Goal: Transaction & Acquisition: Book appointment/travel/reservation

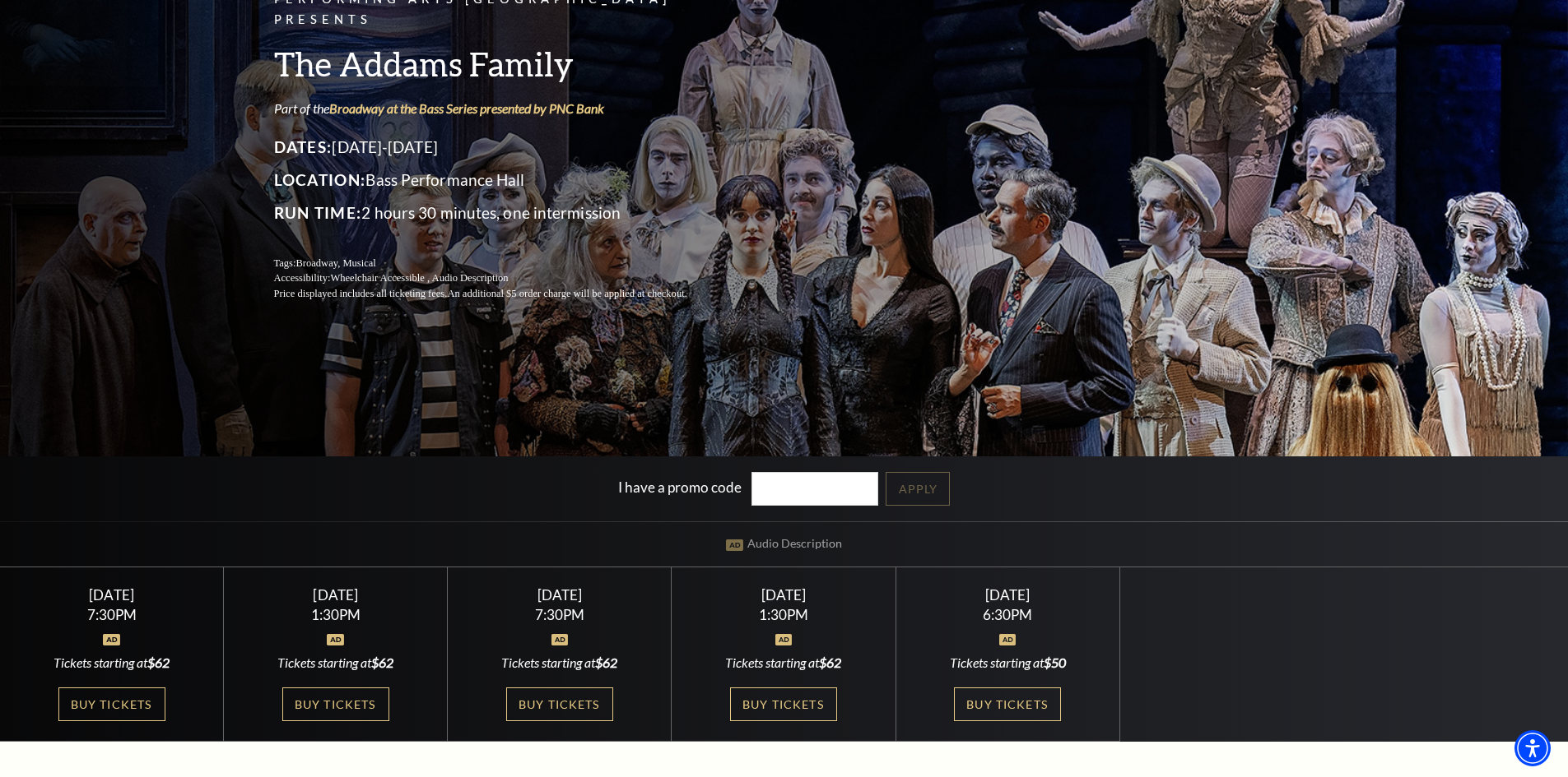
scroll to position [494, 0]
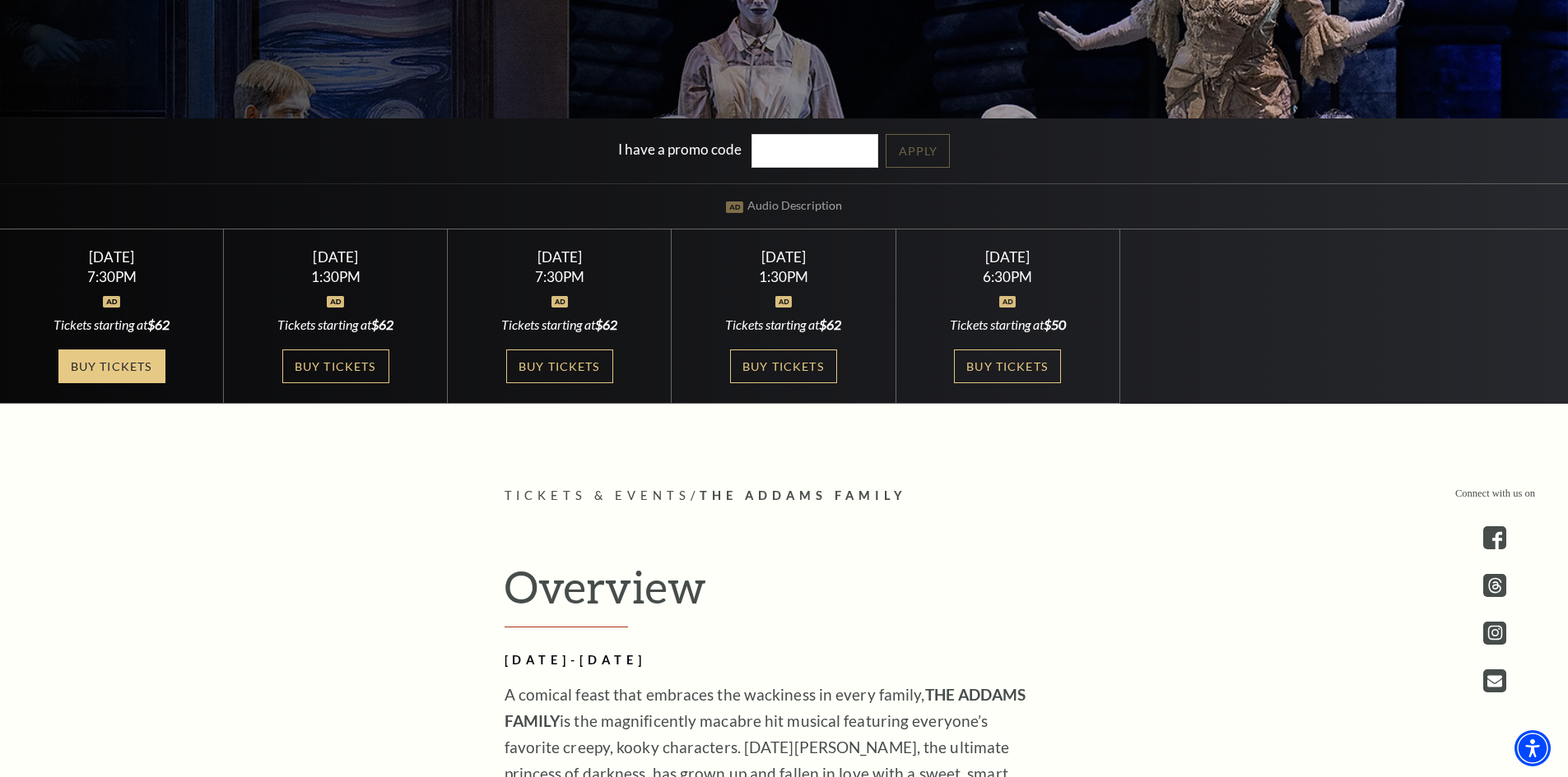
click at [120, 356] on link "Buy Tickets" at bounding box center [111, 367] width 107 height 33
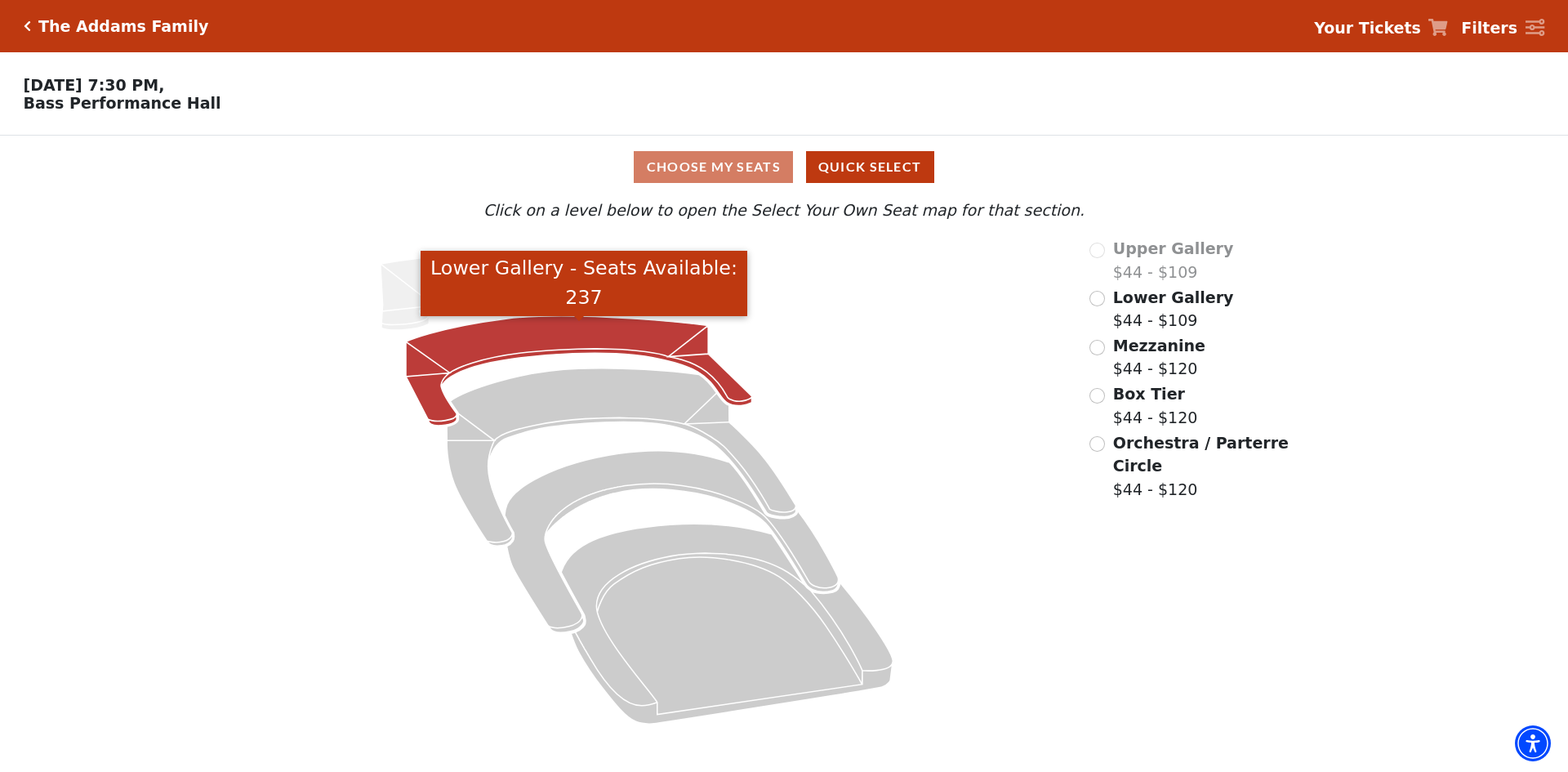
click at [588, 347] on icon "Lower Gallery - Seats Available: 237" at bounding box center [579, 371] width 347 height 110
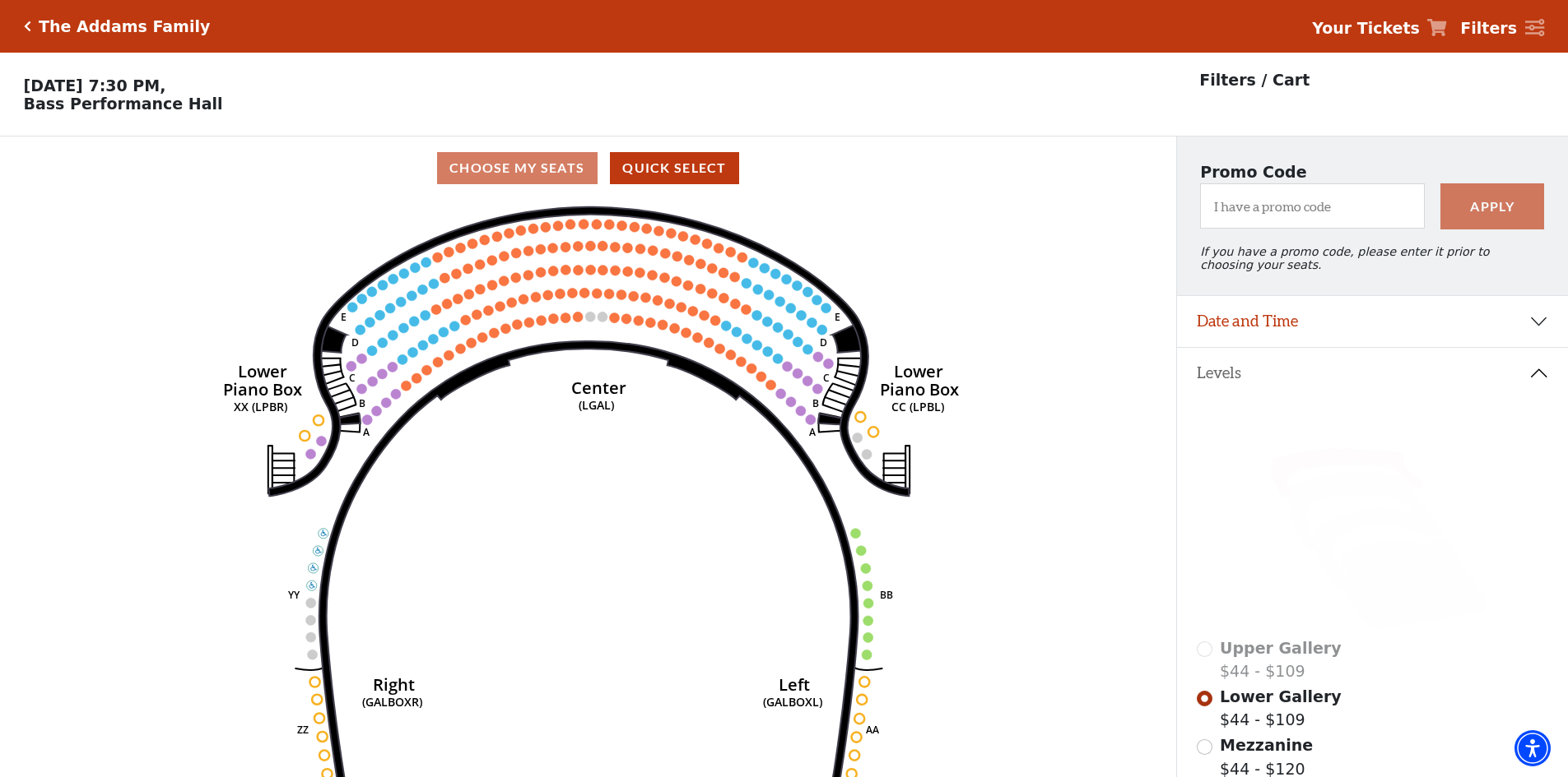
drag, startPoint x: 83, startPoint y: 30, endPoint x: 60, endPoint y: 30, distance: 23.0
click at [82, 30] on h5 "The Addams Family" at bounding box center [124, 27] width 171 height 19
drag, startPoint x: 33, startPoint y: 32, endPoint x: 27, endPoint y: 25, distance: 9.2
click at [32, 32] on div "The Addams Family" at bounding box center [121, 27] width 179 height 19
click at [27, 21] on icon "Click here to go back to filters" at bounding box center [28, 26] width 7 height 11
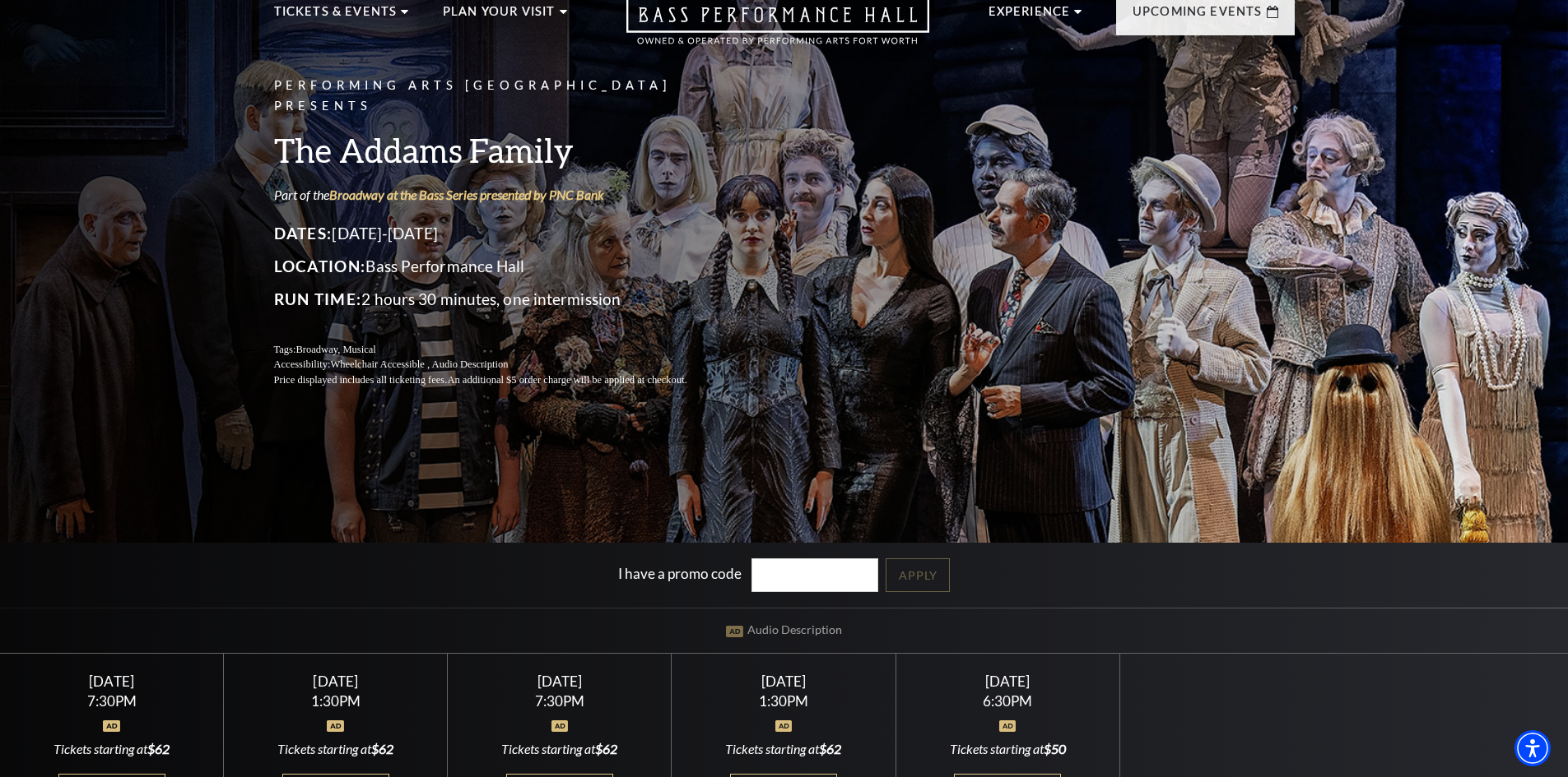
scroll to position [411, 0]
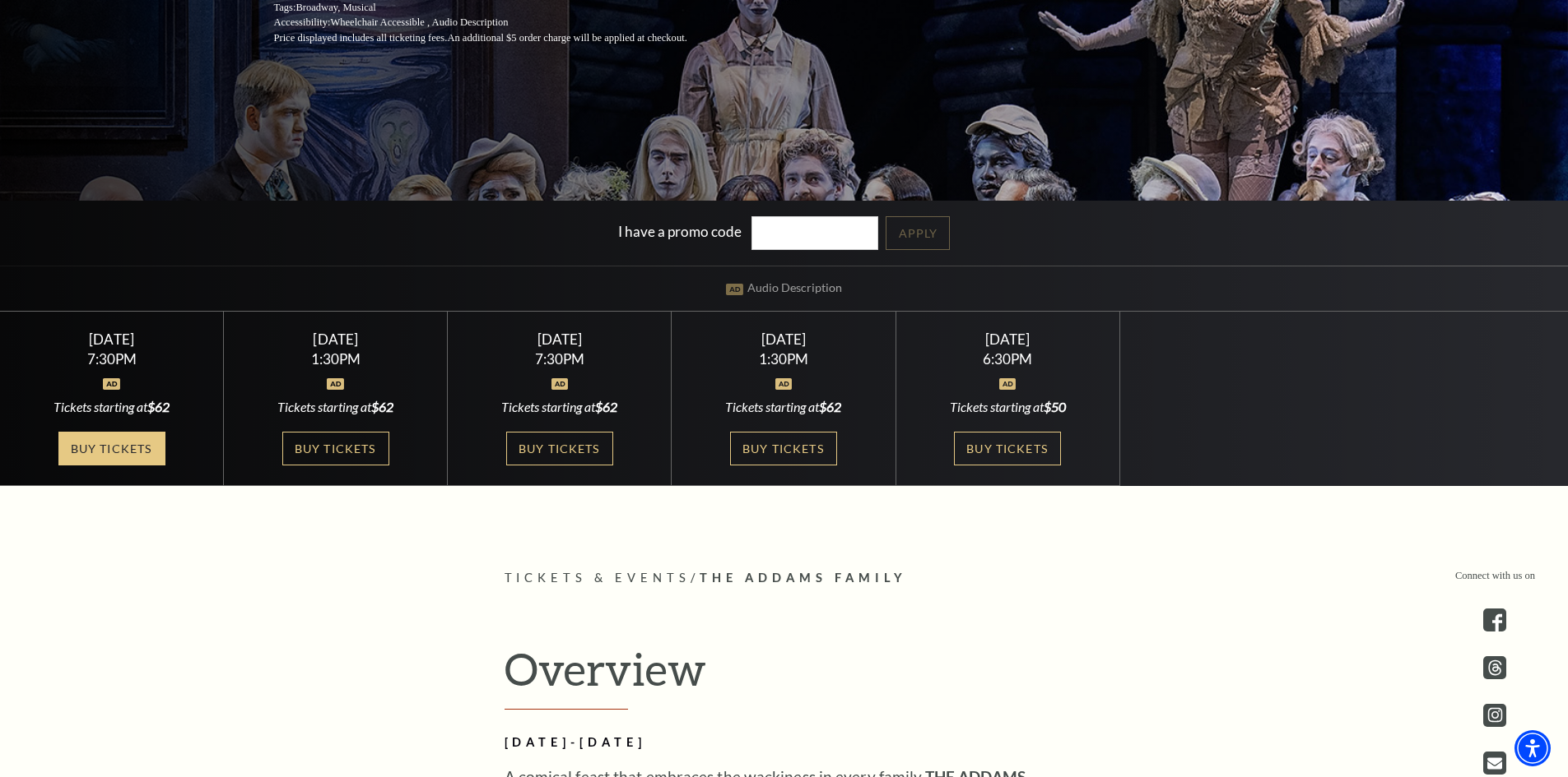
click at [110, 437] on link "Buy Tickets" at bounding box center [111, 448] width 107 height 33
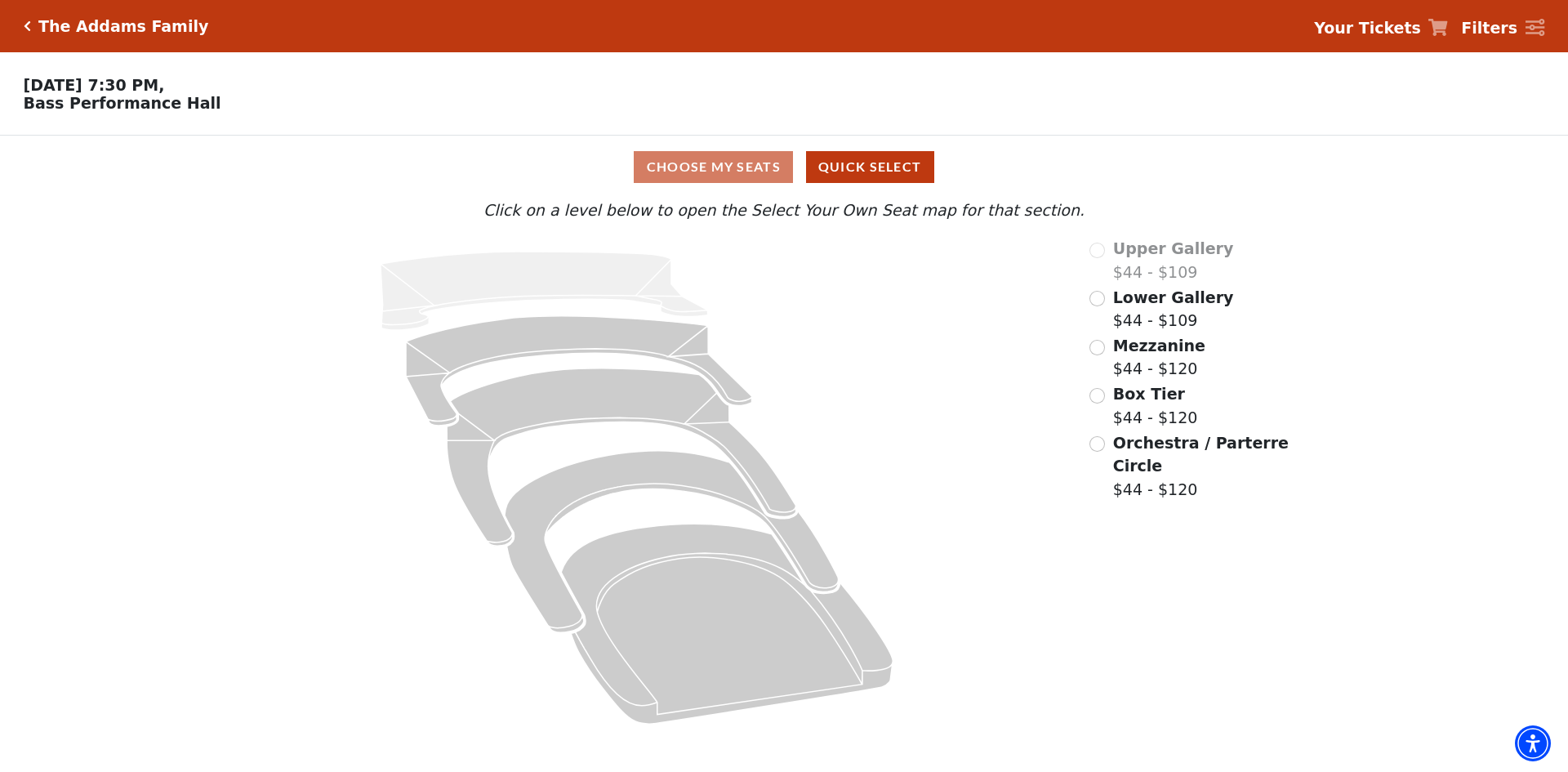
click at [1152, 370] on label "Mezzanine $44 - $120" at bounding box center [1160, 357] width 92 height 47
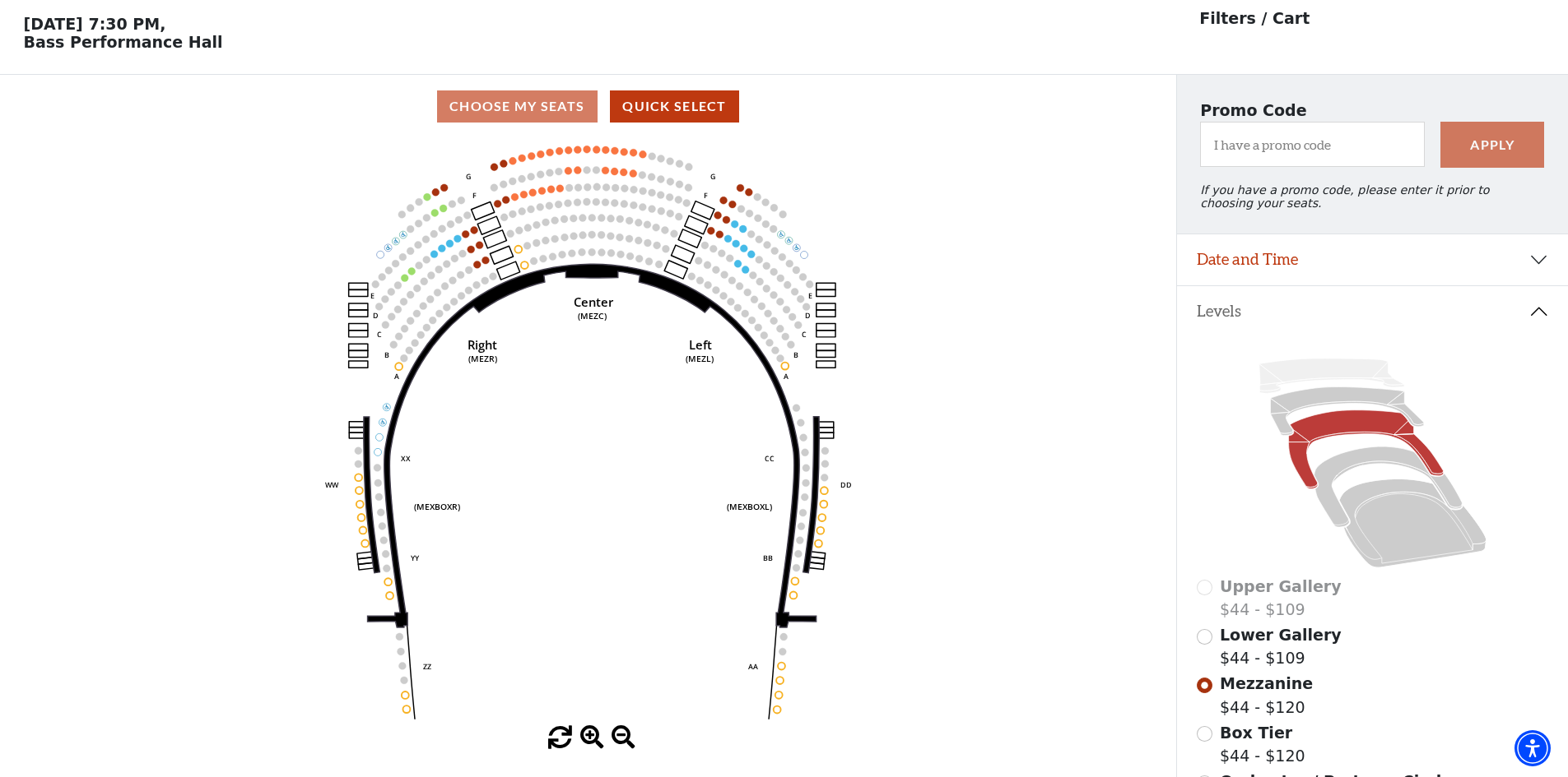
scroll to position [295, 0]
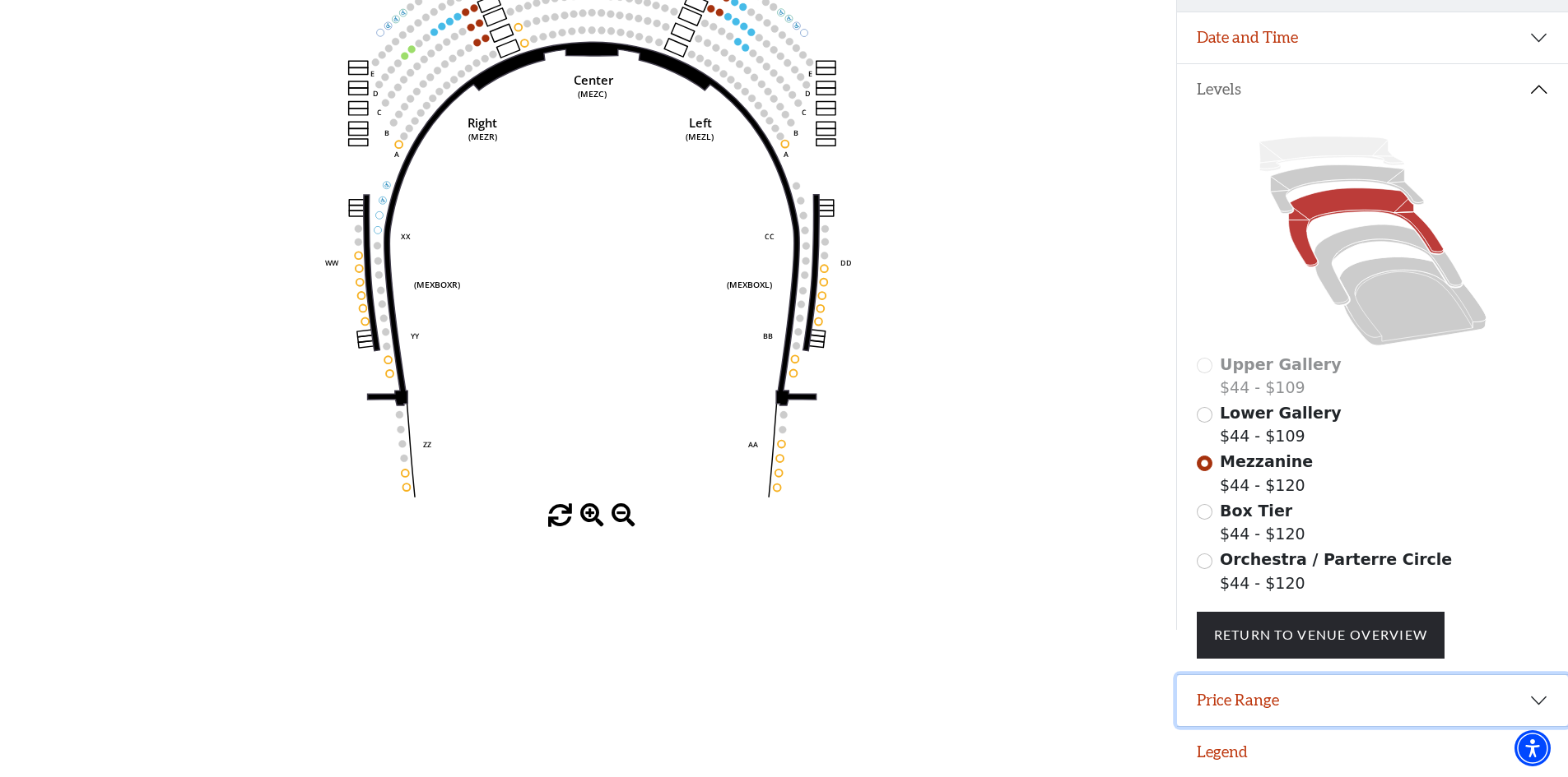
click at [1284, 710] on button "Price Range" at bounding box center [1372, 701] width 391 height 51
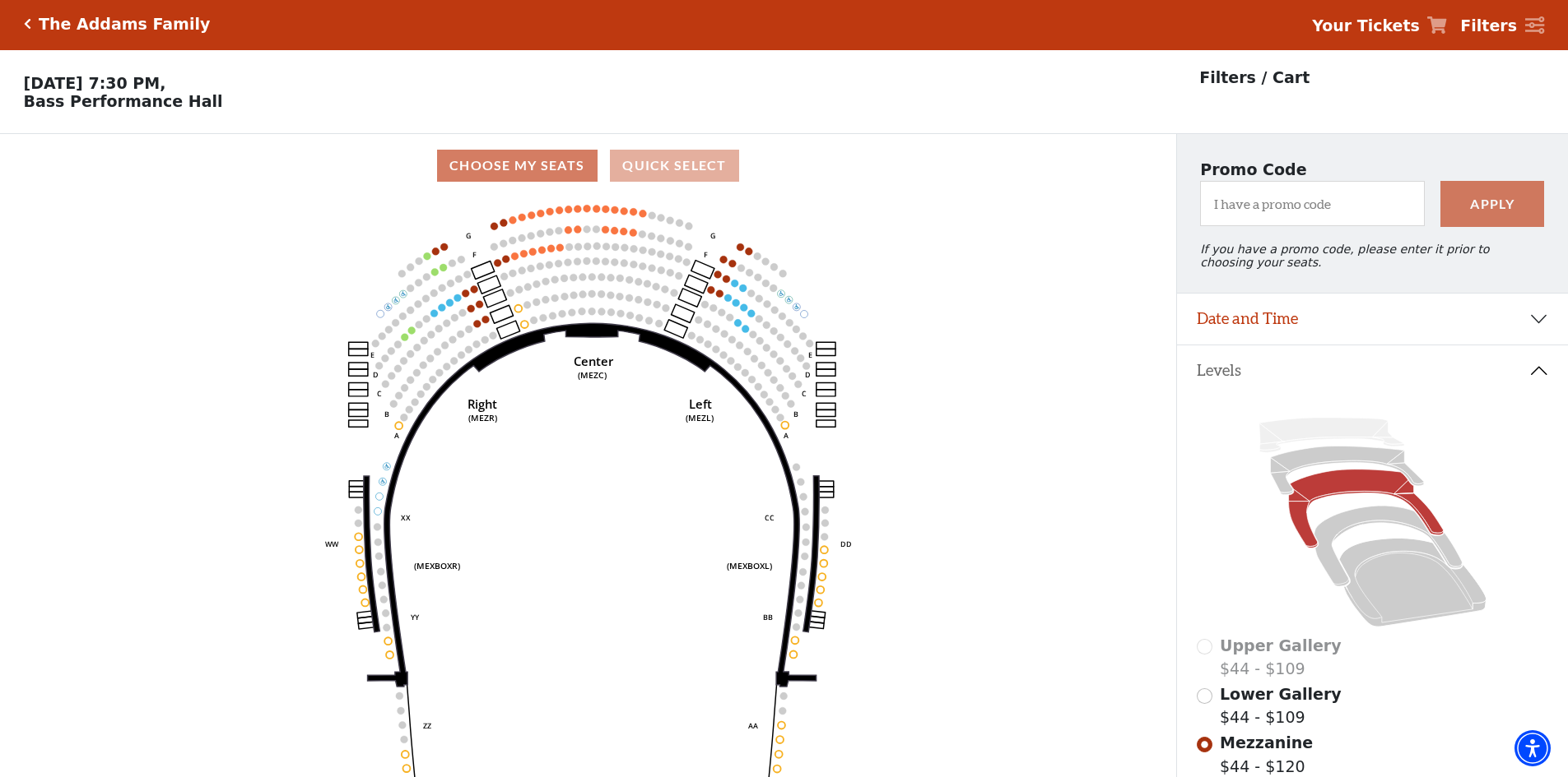
scroll to position [0, 0]
